Goal: Information Seeking & Learning: Check status

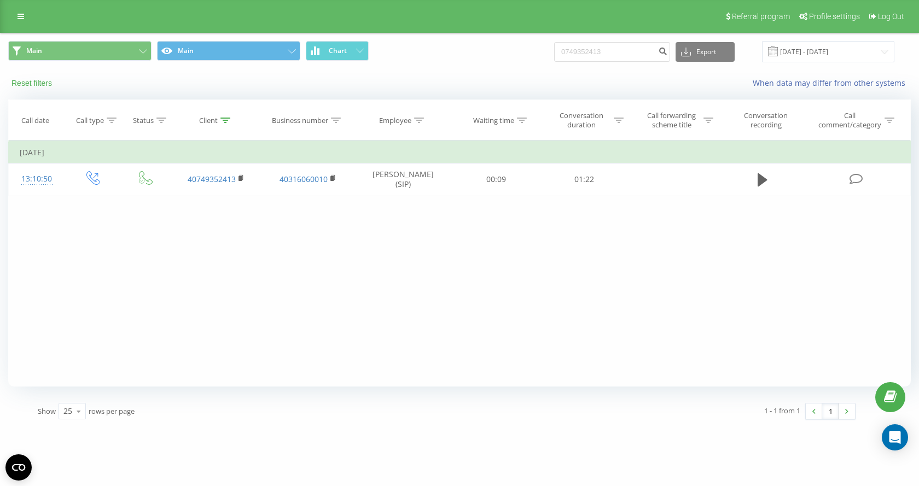
click at [28, 83] on button "Reset filters" at bounding box center [32, 83] width 49 height 10
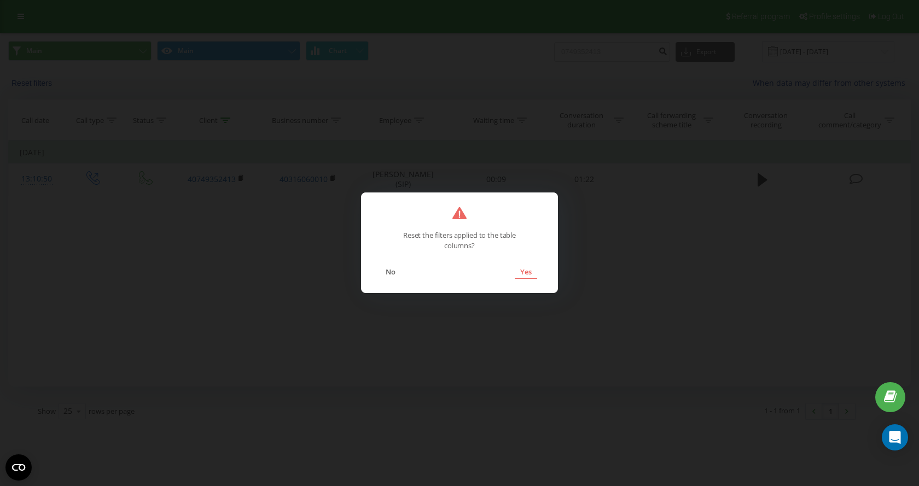
click at [523, 270] on button "Yes" at bounding box center [526, 272] width 22 height 14
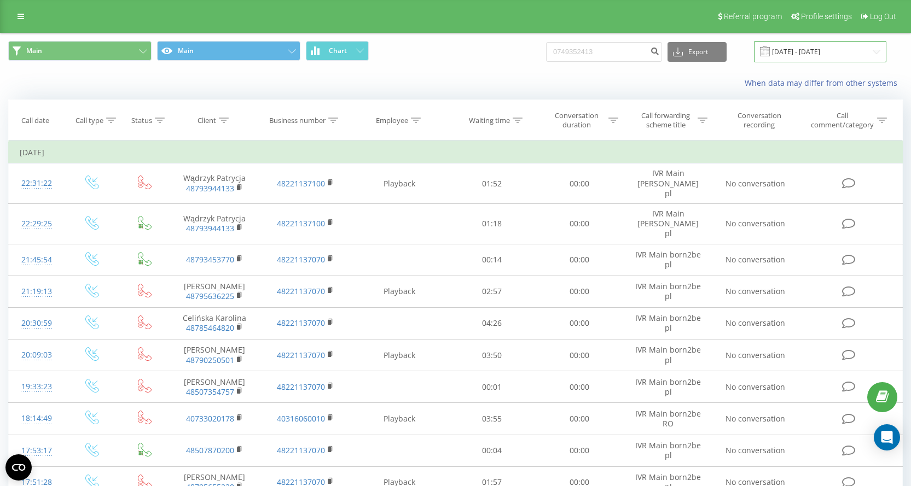
click at [793, 56] on input "05.06.2025 - 05.09.2025" at bounding box center [820, 51] width 132 height 21
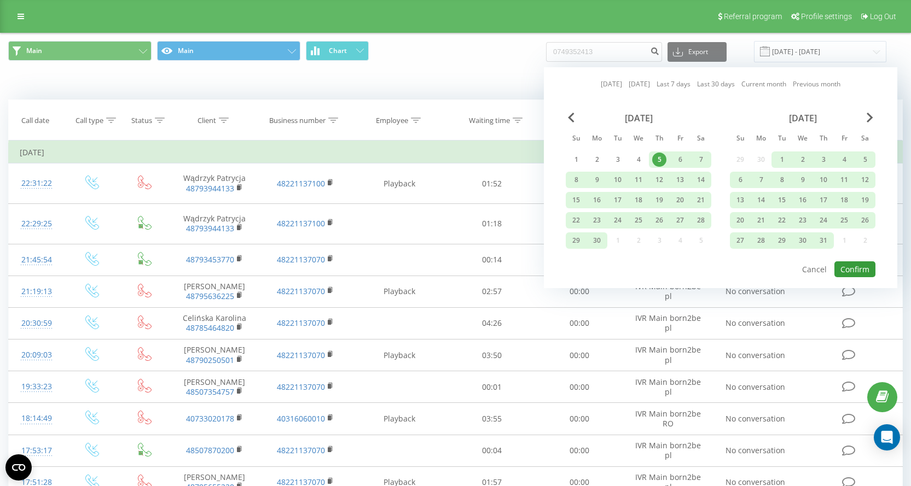
click at [856, 272] on button "Confirm" at bounding box center [854, 269] width 41 height 16
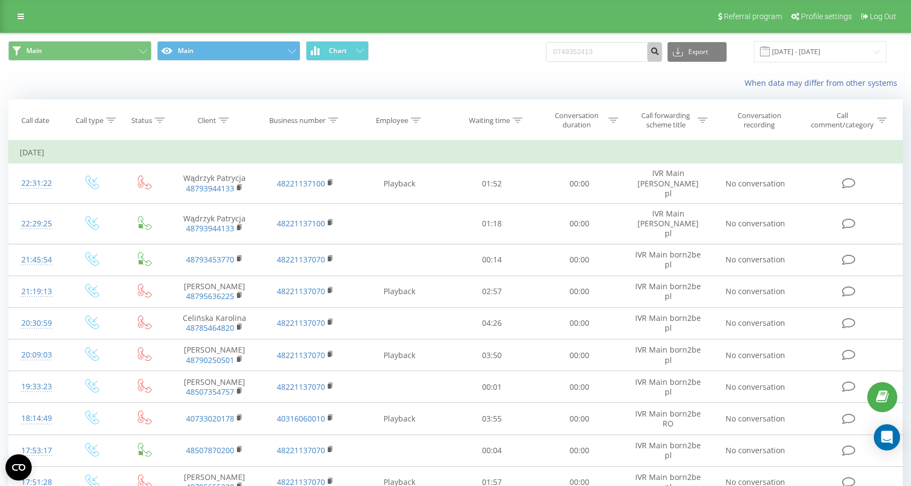
click at [659, 48] on icon "submit" at bounding box center [654, 49] width 9 height 7
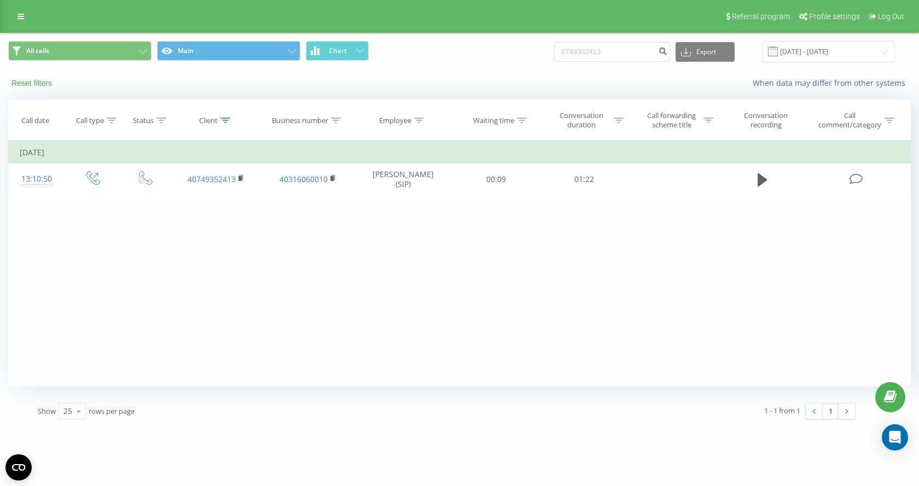
click at [38, 80] on button "Reset filters" at bounding box center [32, 83] width 49 height 10
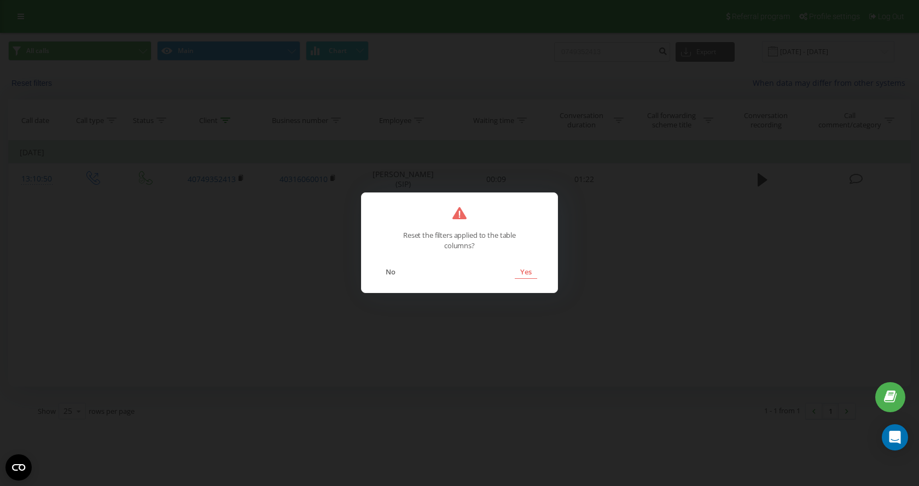
click at [523, 274] on button "Yes" at bounding box center [526, 272] width 22 height 14
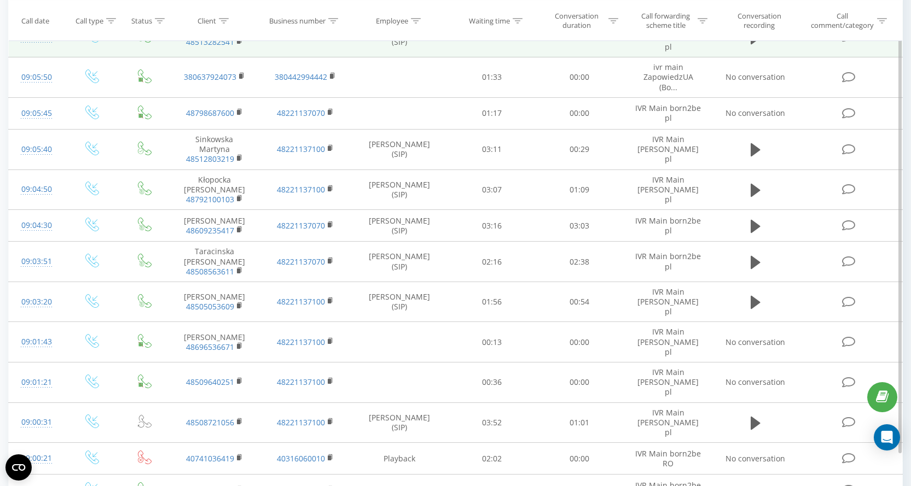
scroll to position [556, 0]
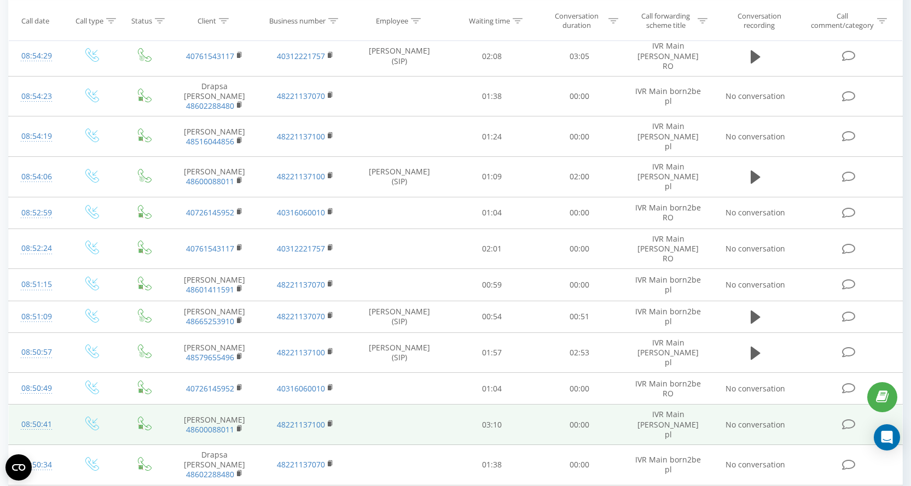
scroll to position [522, 0]
